Goal: Information Seeking & Learning: Understand process/instructions

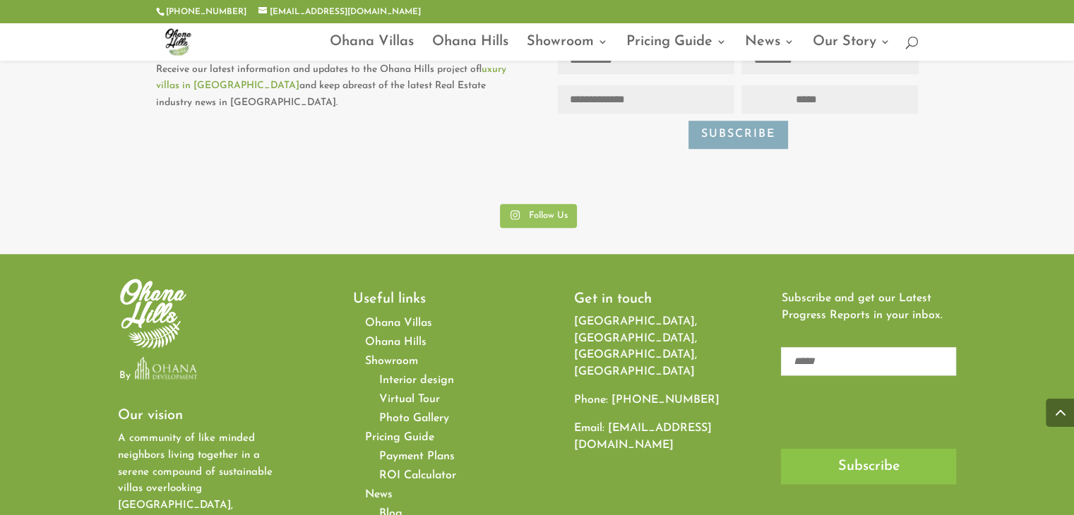
scroll to position [6776, 0]
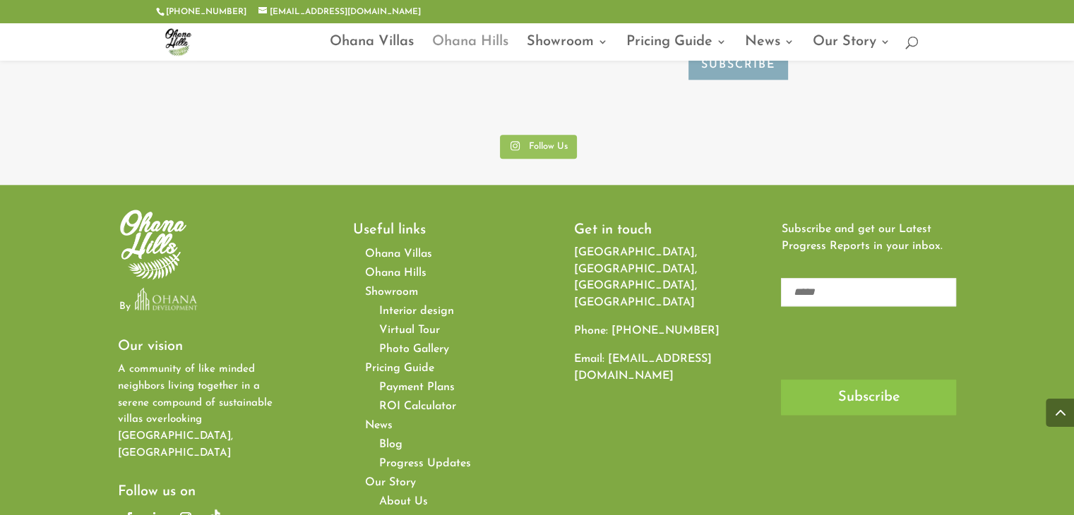
click at [485, 42] on link "Ohana Hills" at bounding box center [470, 49] width 76 height 24
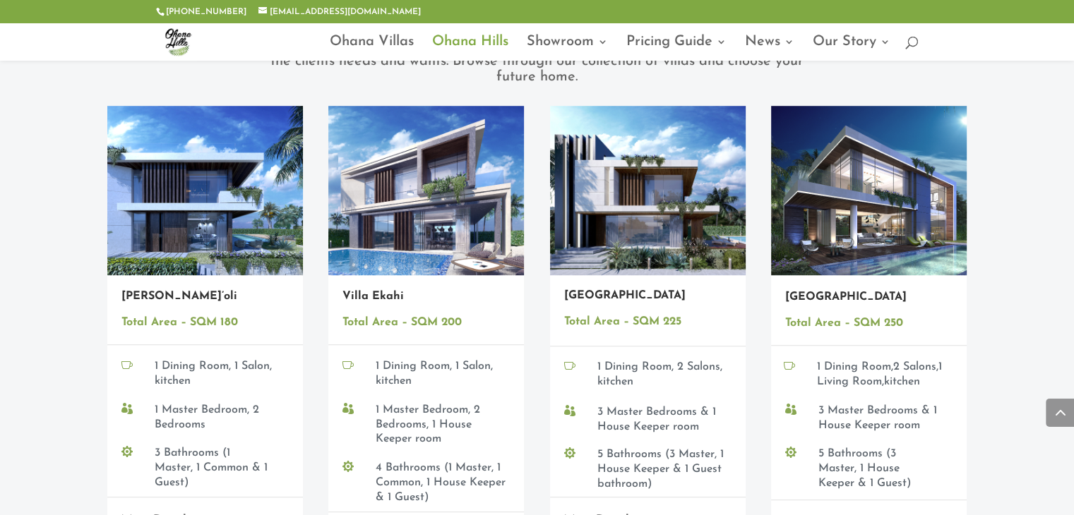
scroll to position [1130, 0]
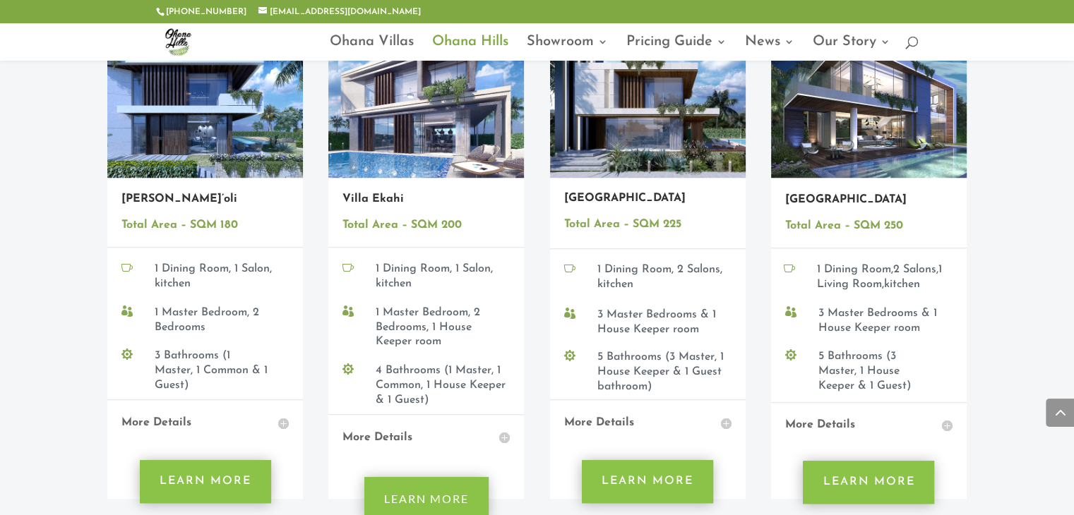
click at [288, 414] on h4 "More Details" at bounding box center [204, 423] width 167 height 18
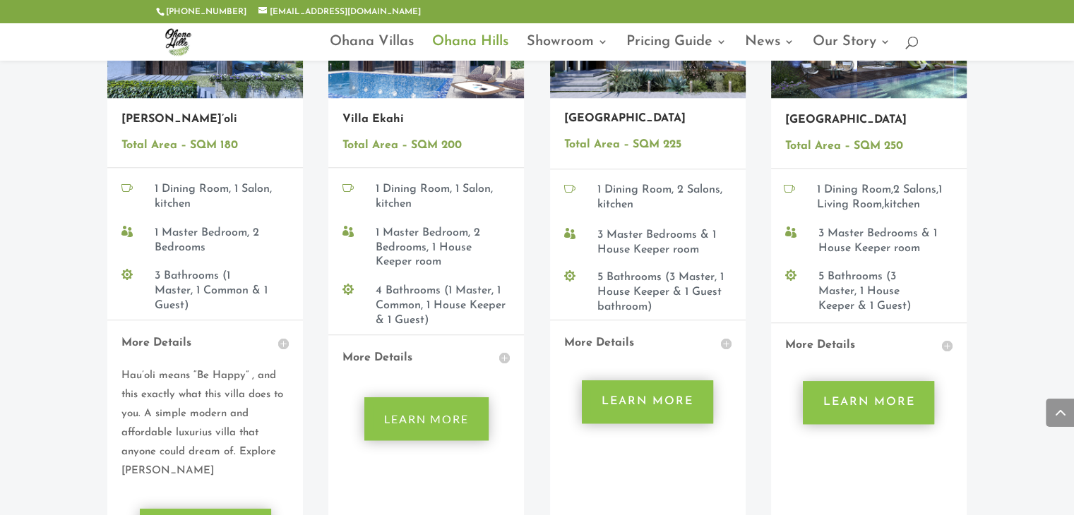
scroll to position [1271, 0]
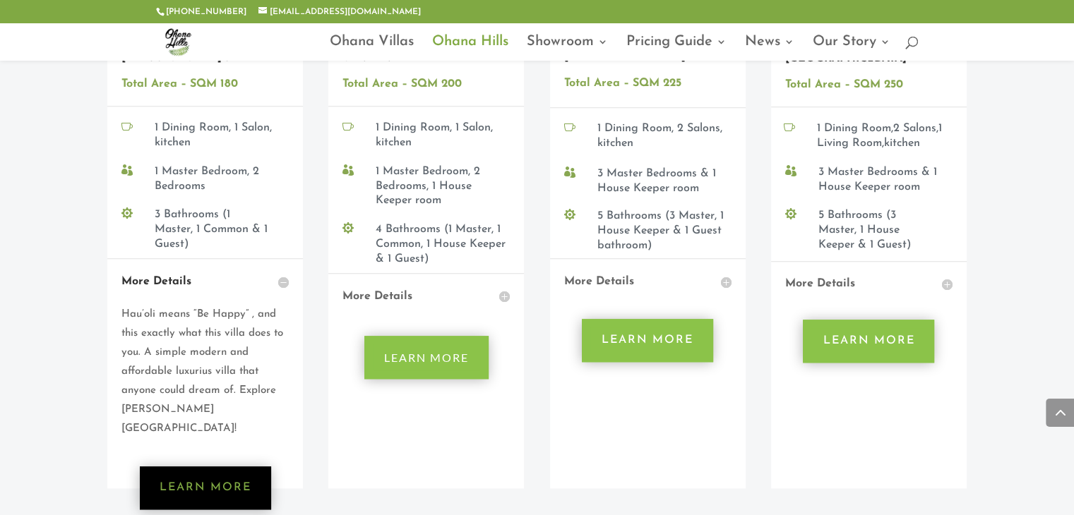
click at [191, 467] on link "Learn More" at bounding box center [205, 488] width 131 height 43
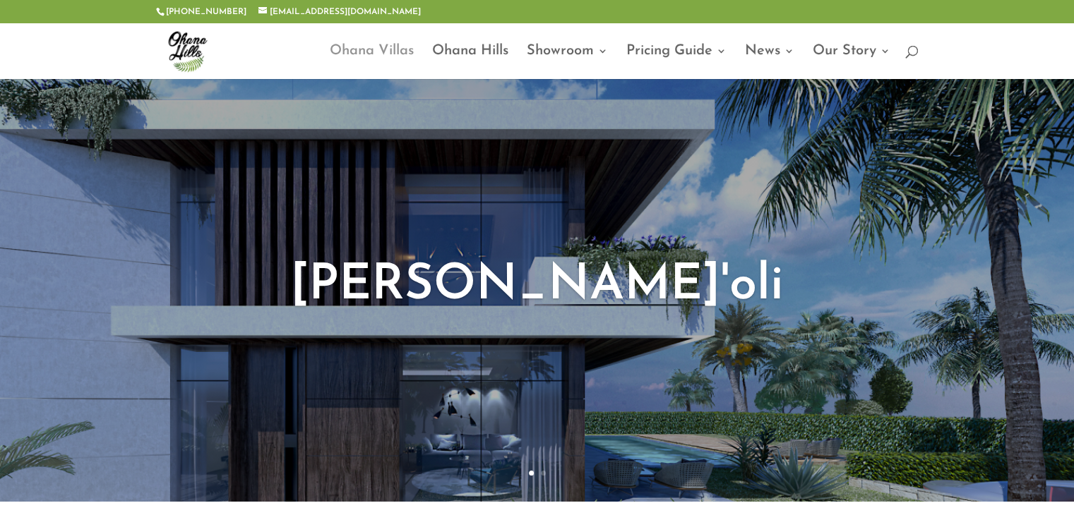
click at [366, 57] on link "Ohana Villas" at bounding box center [372, 62] width 84 height 33
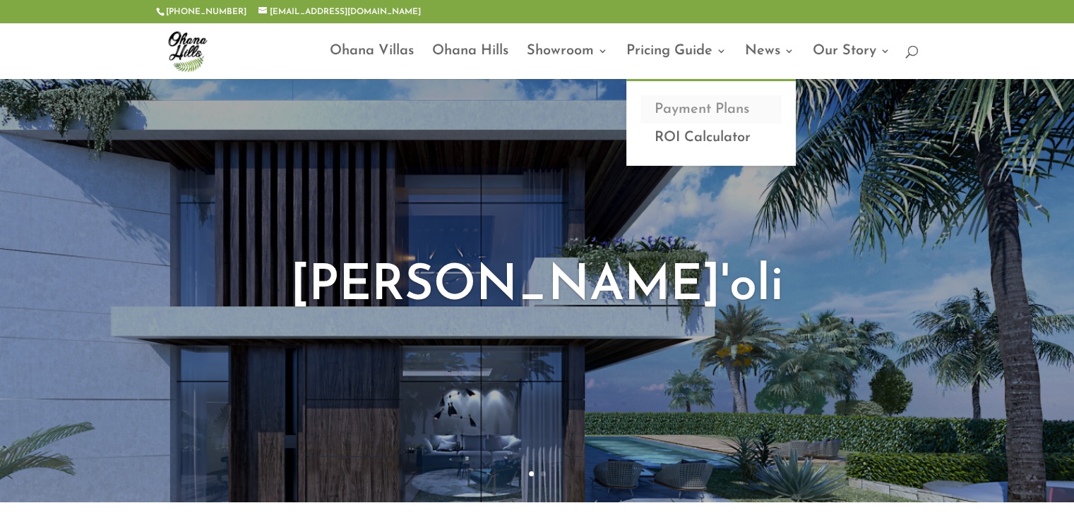
click at [695, 101] on link "Payment Plans" at bounding box center [710, 109] width 141 height 28
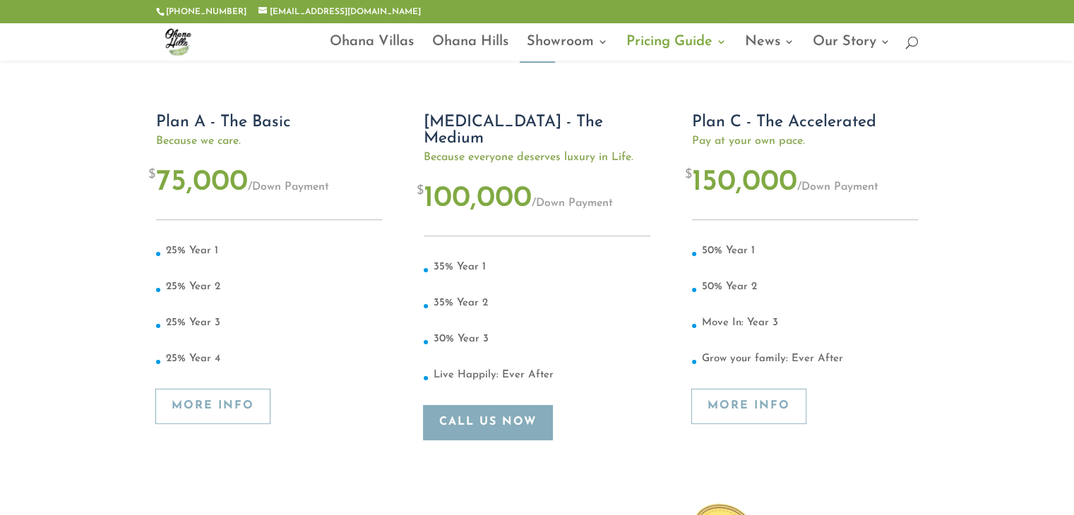
scroll to position [282, 0]
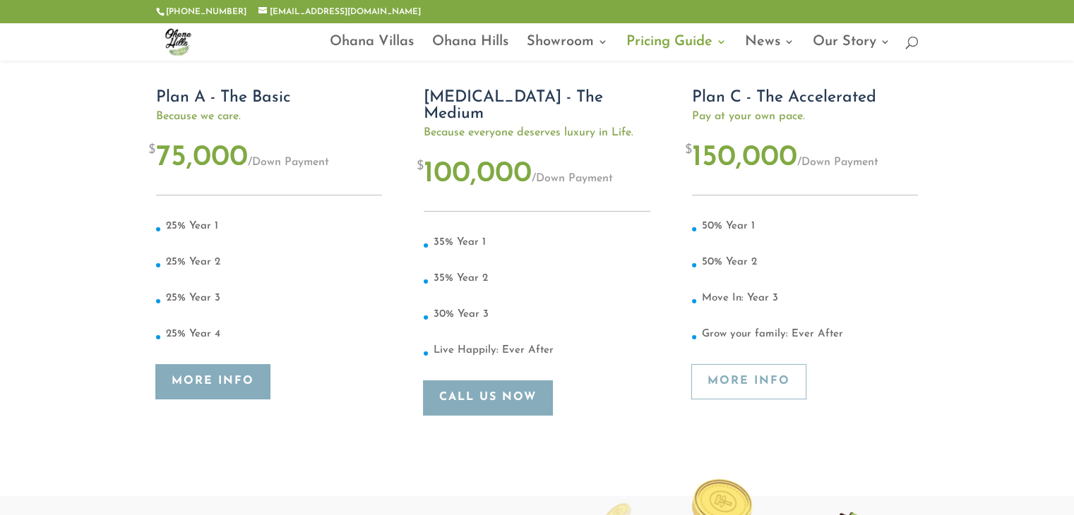
click at [207, 379] on link "More Info" at bounding box center [213, 382] width 114 height 35
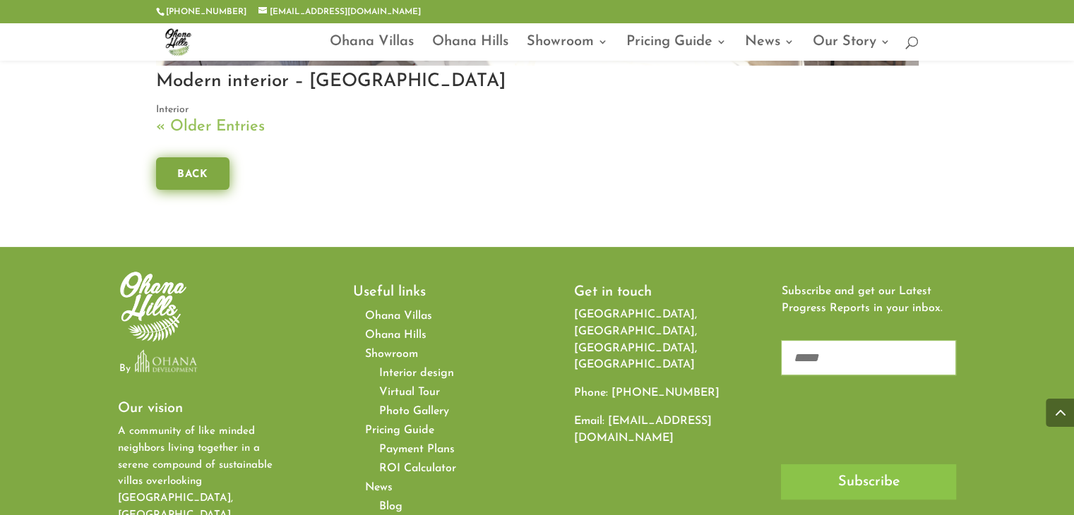
scroll to position [5577, 0]
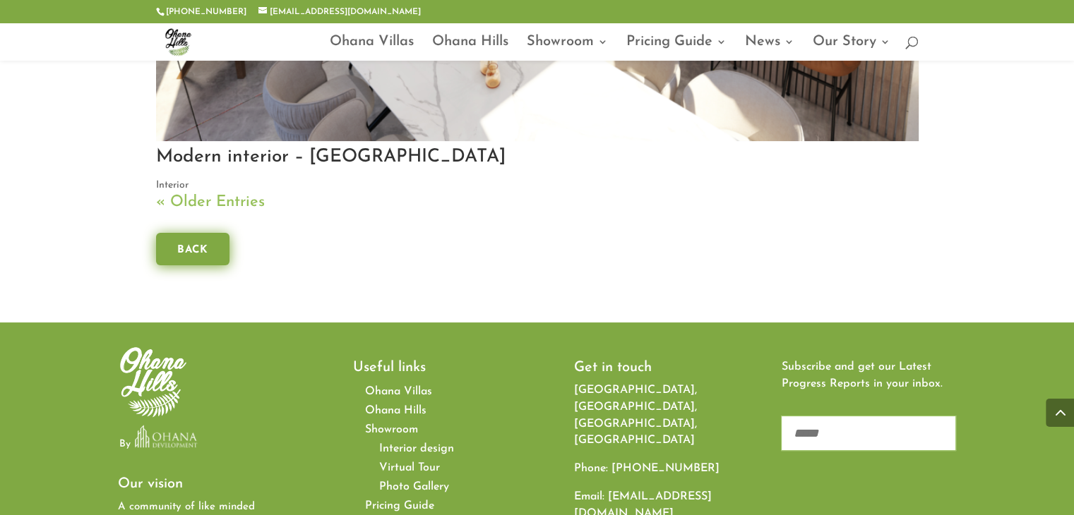
drag, startPoint x: 80, startPoint y: 345, endPoint x: 50, endPoint y: 196, distance: 152.0
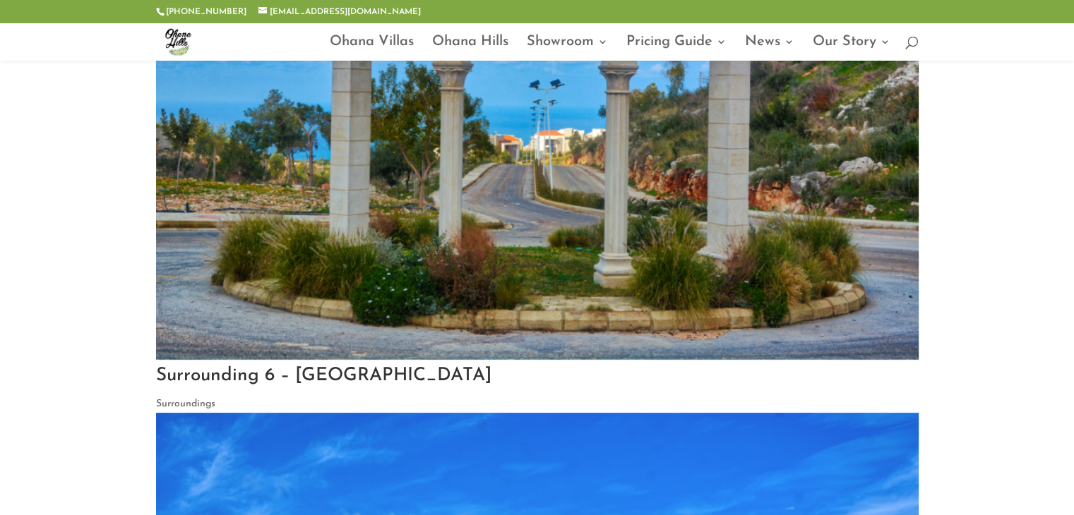
scroll to position [0, 0]
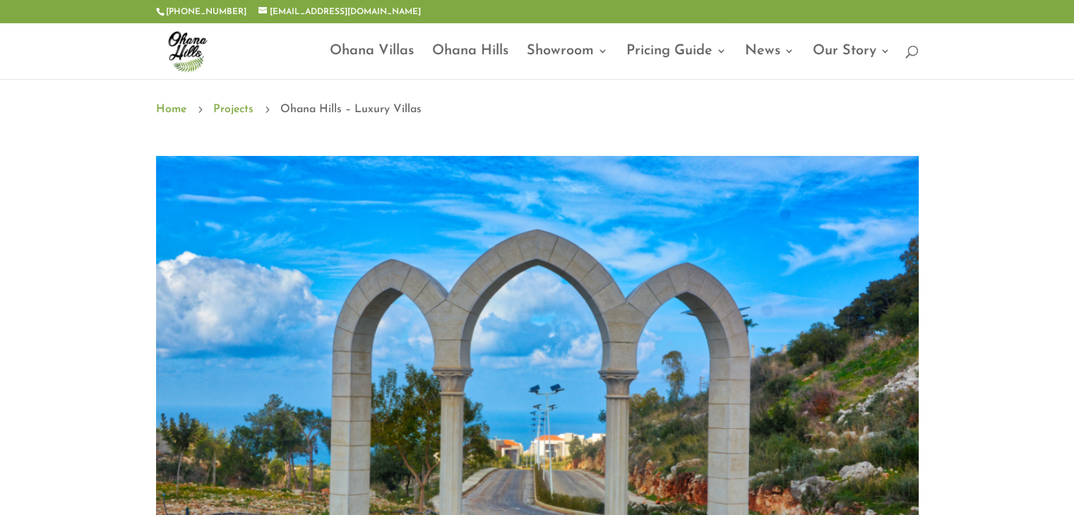
click at [234, 107] on link "Projects" at bounding box center [233, 109] width 40 height 18
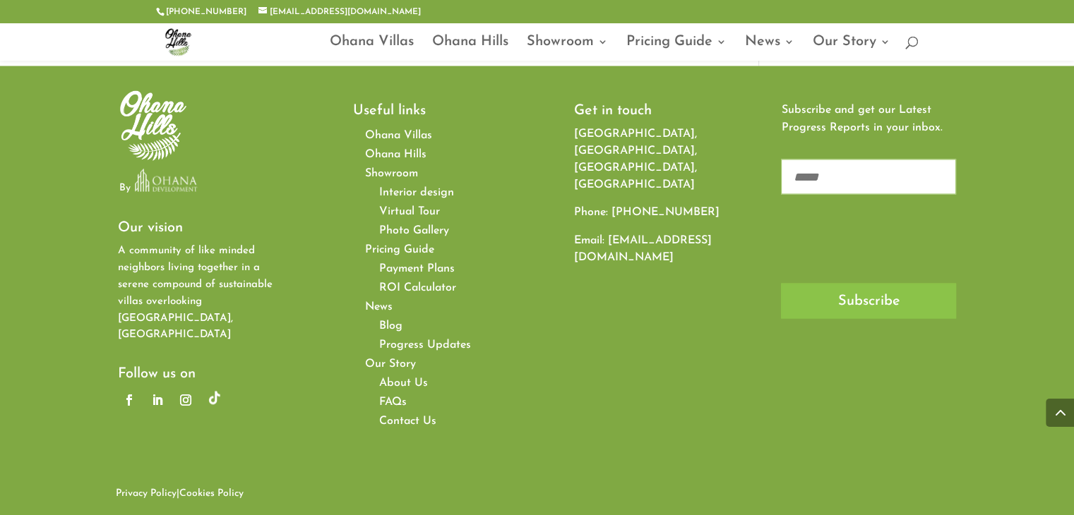
scroll to position [2560, 0]
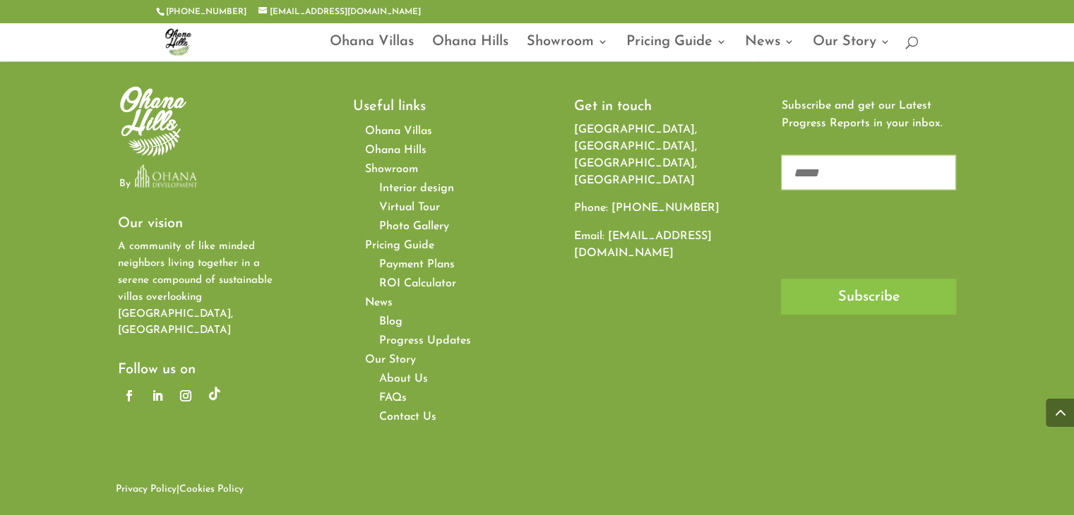
click at [421, 279] on span "ROI Calculator" at bounding box center [417, 282] width 77 height 11
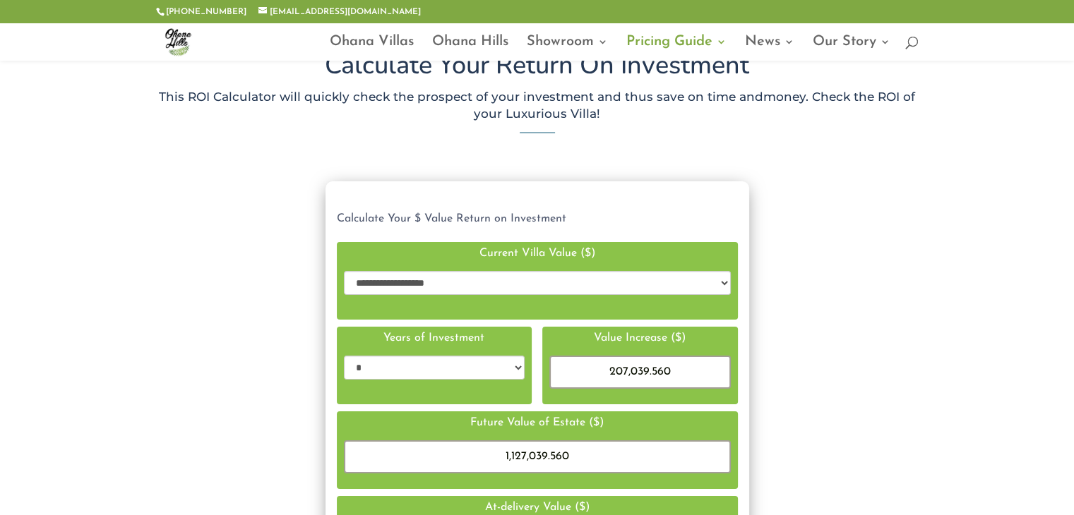
scroll to position [172, 0]
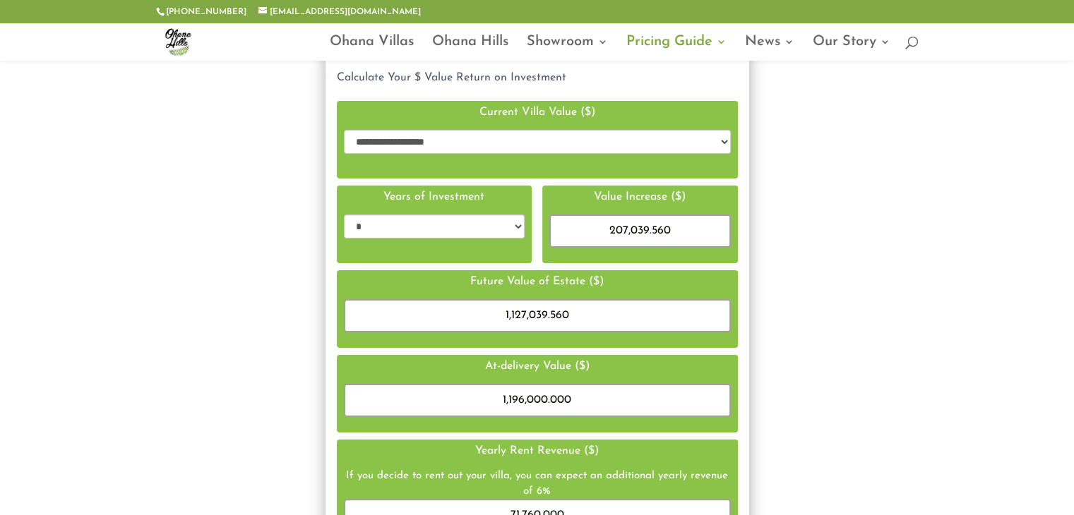
click at [508, 137] on select "**********" at bounding box center [537, 142] width 387 height 24
select select "**********"
click at [344, 130] on select "**********" at bounding box center [537, 142] width 387 height 24
click at [471, 229] on select "* * * *" at bounding box center [434, 227] width 181 height 24
select select "********"
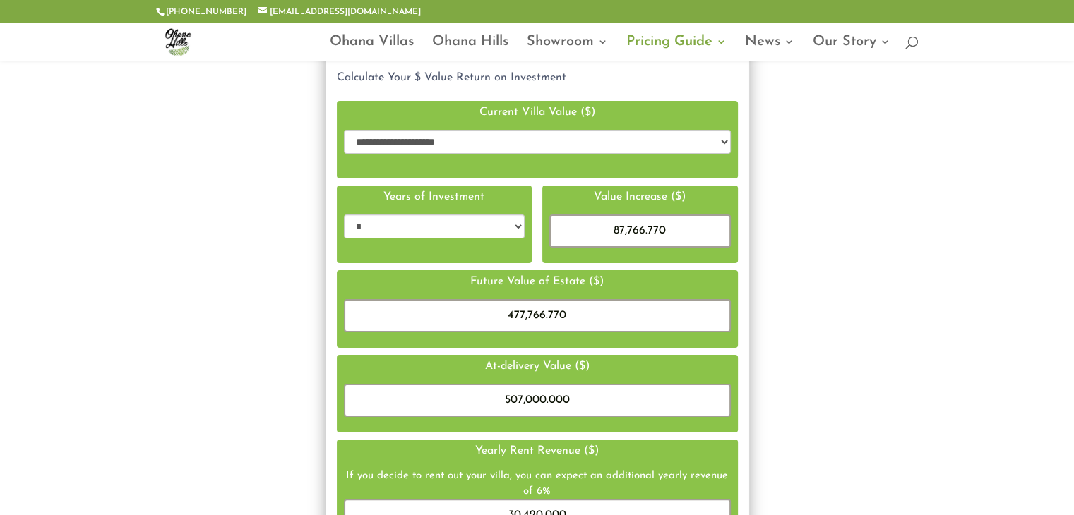
click at [344, 215] on select "* * * *" at bounding box center [434, 227] width 181 height 24
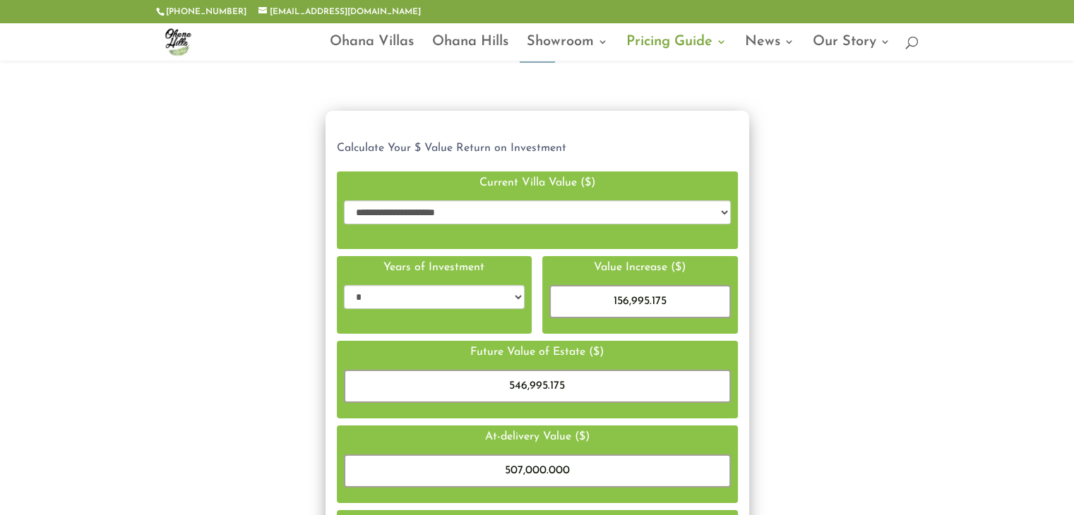
scroll to position [0, 0]
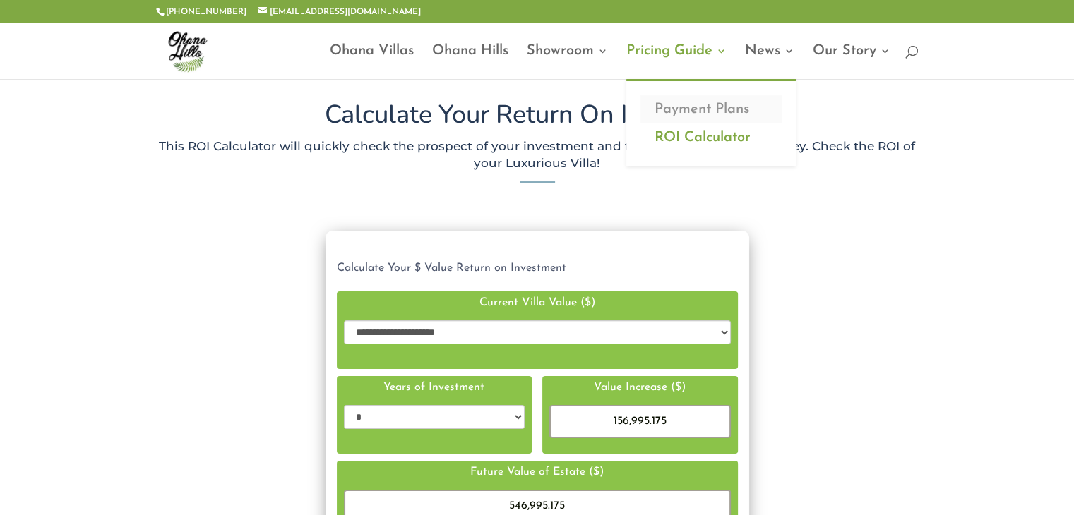
click at [693, 103] on link "Payment Plans" at bounding box center [710, 109] width 141 height 28
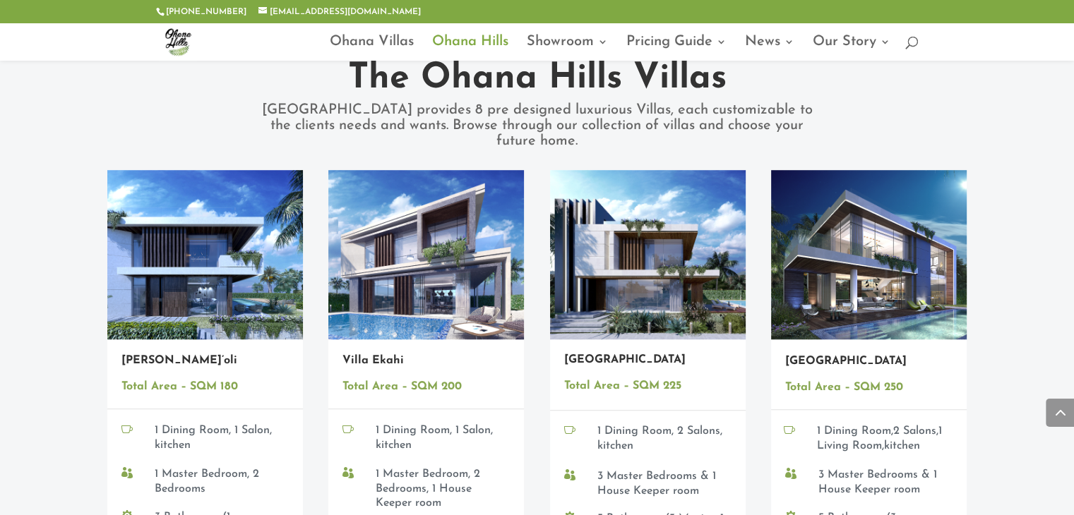
scroll to position [988, 0]
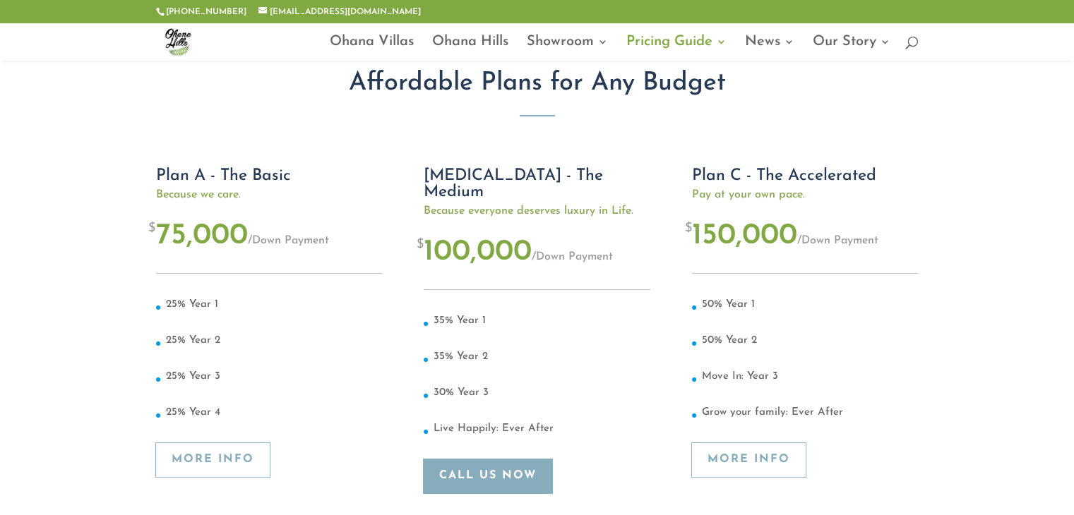
scroll to position [212, 0]
